Goal: Find specific page/section: Find specific page/section

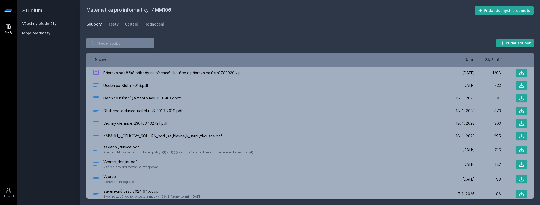
click at [53, 24] on link "Všechny předměty" at bounding box center [39, 23] width 34 height 4
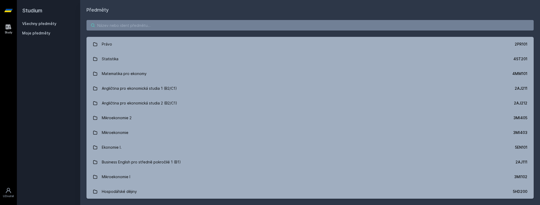
click at [129, 26] on input "search" at bounding box center [309, 25] width 447 height 11
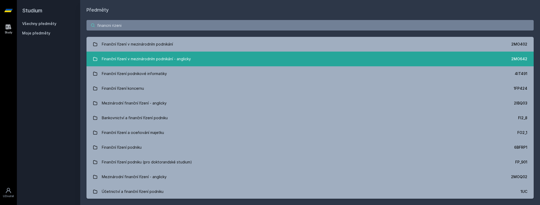
type input "financni rizeni"
click at [169, 62] on div "Finanční řízení v mezinárodním podnikání - anglicky" at bounding box center [146, 59] width 89 height 11
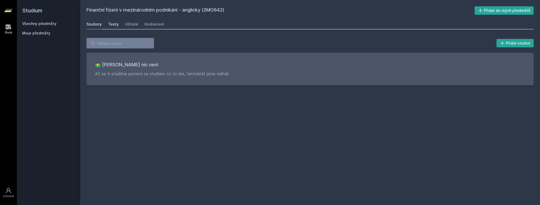
click at [110, 25] on div "Testy" at bounding box center [113, 24] width 11 height 5
click at [133, 26] on div "Učitelé" at bounding box center [131, 24] width 13 height 5
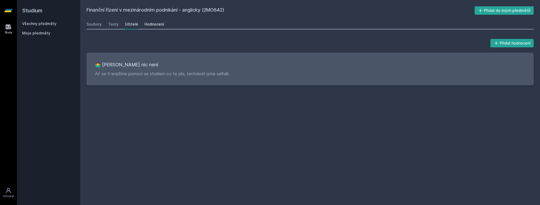
click at [149, 26] on div "Hodnocení" at bounding box center [154, 24] width 20 height 5
click at [131, 25] on div "Učitelé" at bounding box center [131, 24] width 13 height 5
click at [118, 25] on div "Soubory Testy Učitelé Hodnocení" at bounding box center [309, 24] width 447 height 11
click at [117, 25] on div "Testy" at bounding box center [113, 24] width 11 height 5
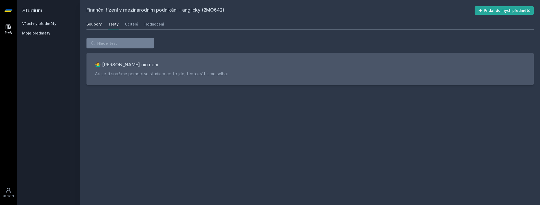
click at [98, 26] on div "Soubory" at bounding box center [93, 24] width 15 height 5
